Goal: Navigation & Orientation: Find specific page/section

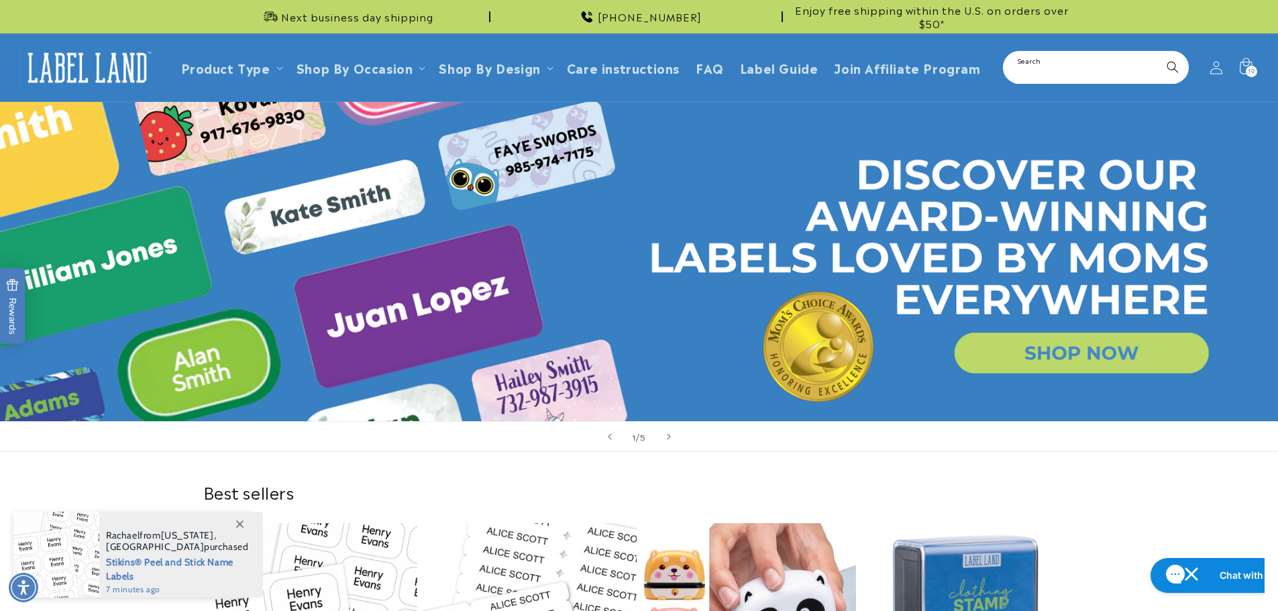
click at [1100, 74] on input "Search" at bounding box center [1096, 67] width 183 height 30
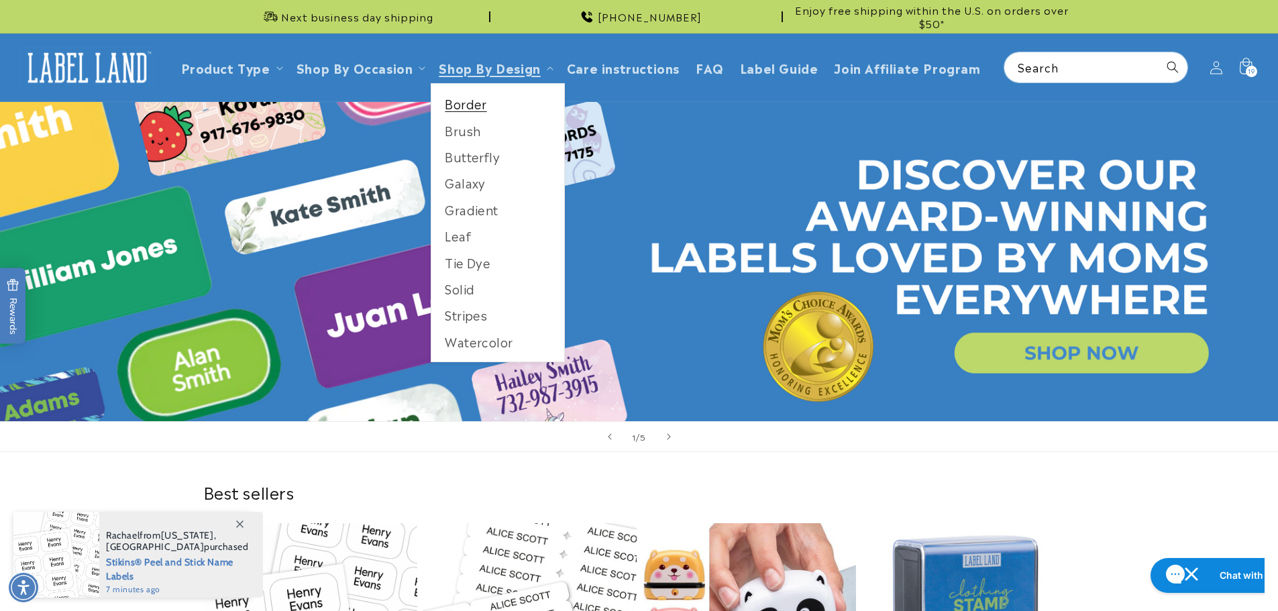
click at [468, 103] on link "Border" at bounding box center [497, 104] width 133 height 26
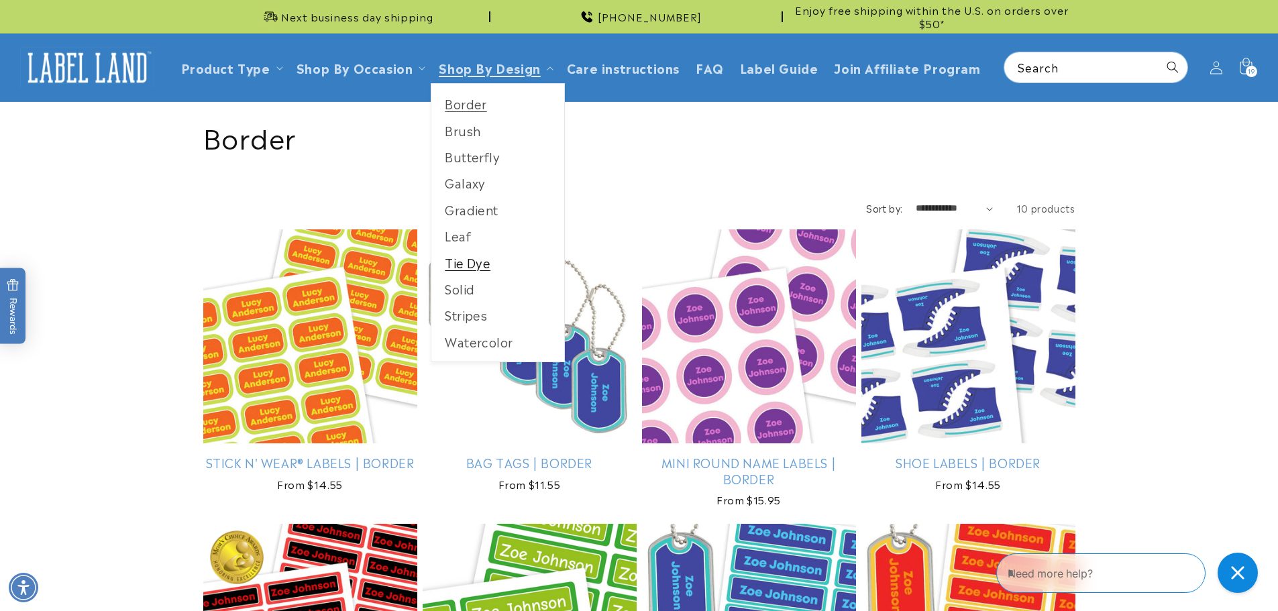
click at [468, 266] on link "Tie Dye" at bounding box center [497, 263] width 133 height 26
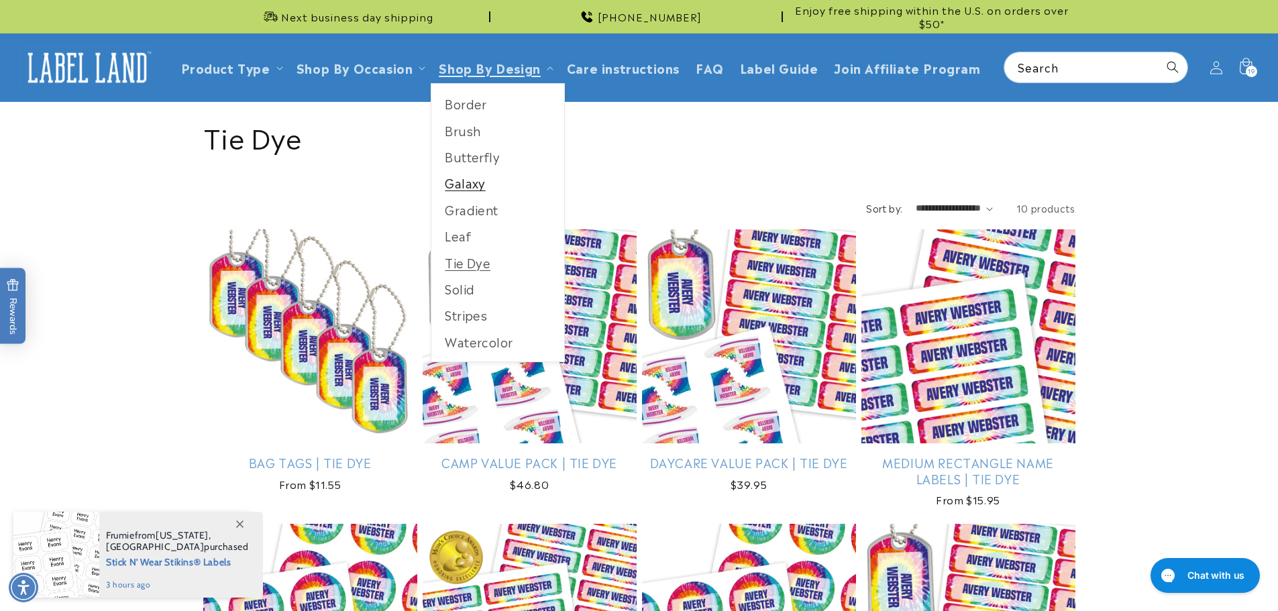
click at [467, 174] on link "Galaxy" at bounding box center [497, 183] width 133 height 26
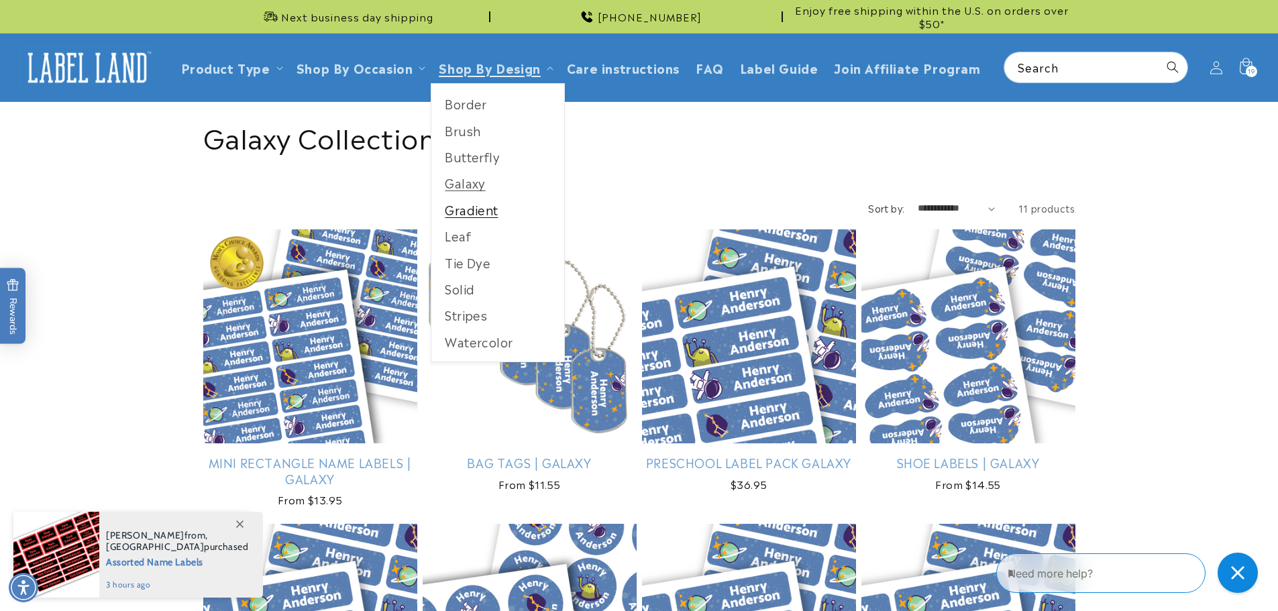
click at [466, 205] on link "Gradient" at bounding box center [497, 210] width 133 height 26
